Goal: Use online tool/utility: Utilize a website feature to perform a specific function

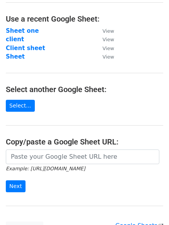
scroll to position [39, 0]
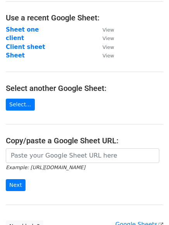
click at [46, 148] on main "Choose a Google Sheet Use one of the options below... Use a recent Google Sheet…" at bounding box center [84, 100] width 169 height 266
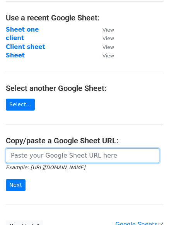
click at [39, 152] on input "url" at bounding box center [82, 156] width 153 height 15
paste input "https://docs.google.com/spreadsheets/d/1HlsOAEVuFfp2j4mNLKBJILOYFunLtEOP_LWJqlo…"
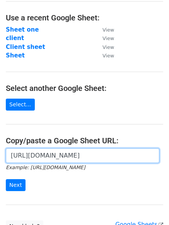
scroll to position [0, 165]
type input "https://docs.google.com/spreadsheets/d/1HlsOAEVuFfp2j4mNLKBJILOYFunLtEOP_LWJqlo…"
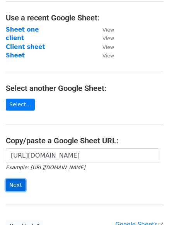
click at [19, 180] on input "Next" at bounding box center [16, 186] width 20 height 12
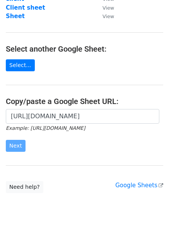
scroll to position [76, 0]
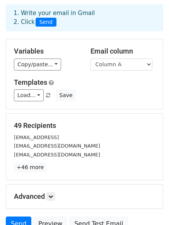
scroll to position [34, 0]
